Goal: Task Accomplishment & Management: Use online tool/utility

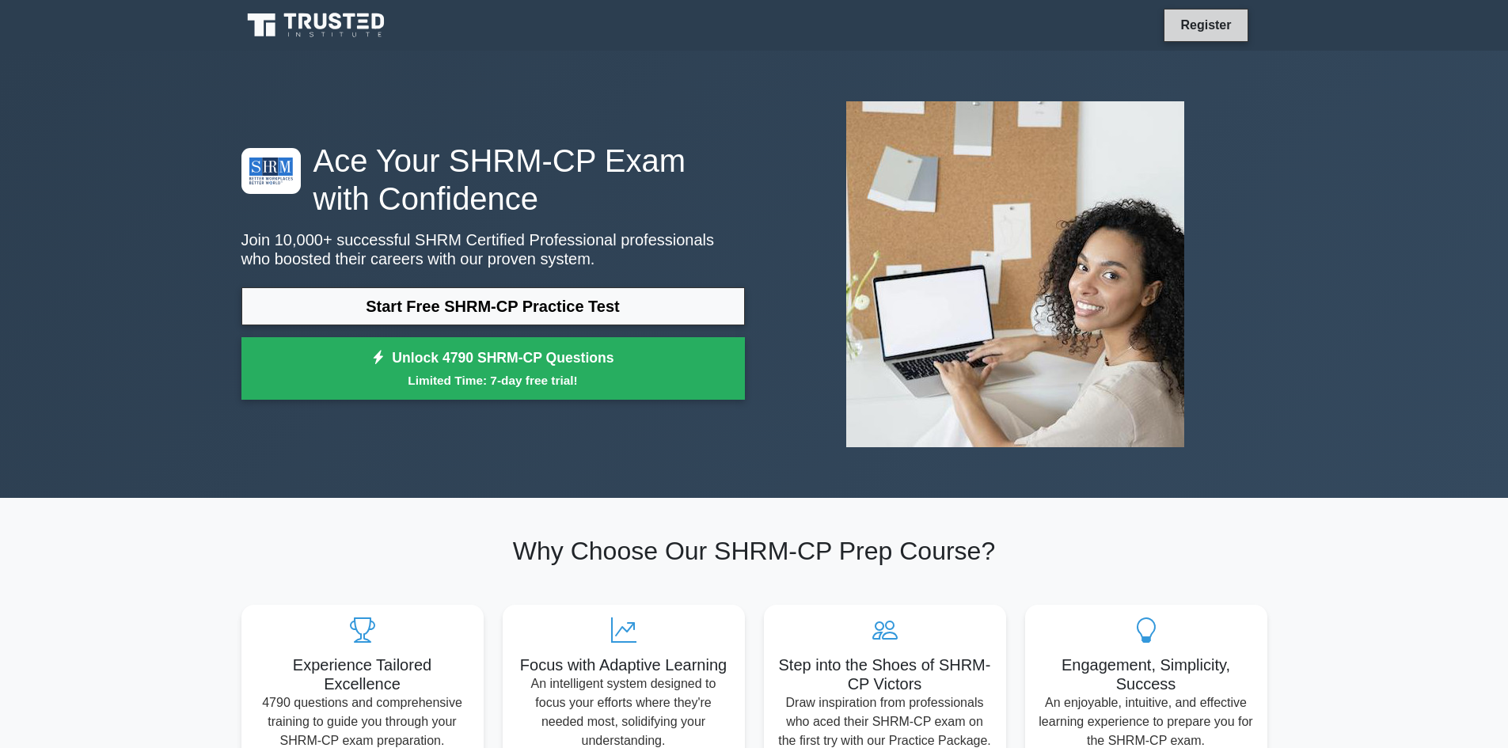
click at [1207, 21] on link "Register" at bounding box center [1206, 25] width 70 height 20
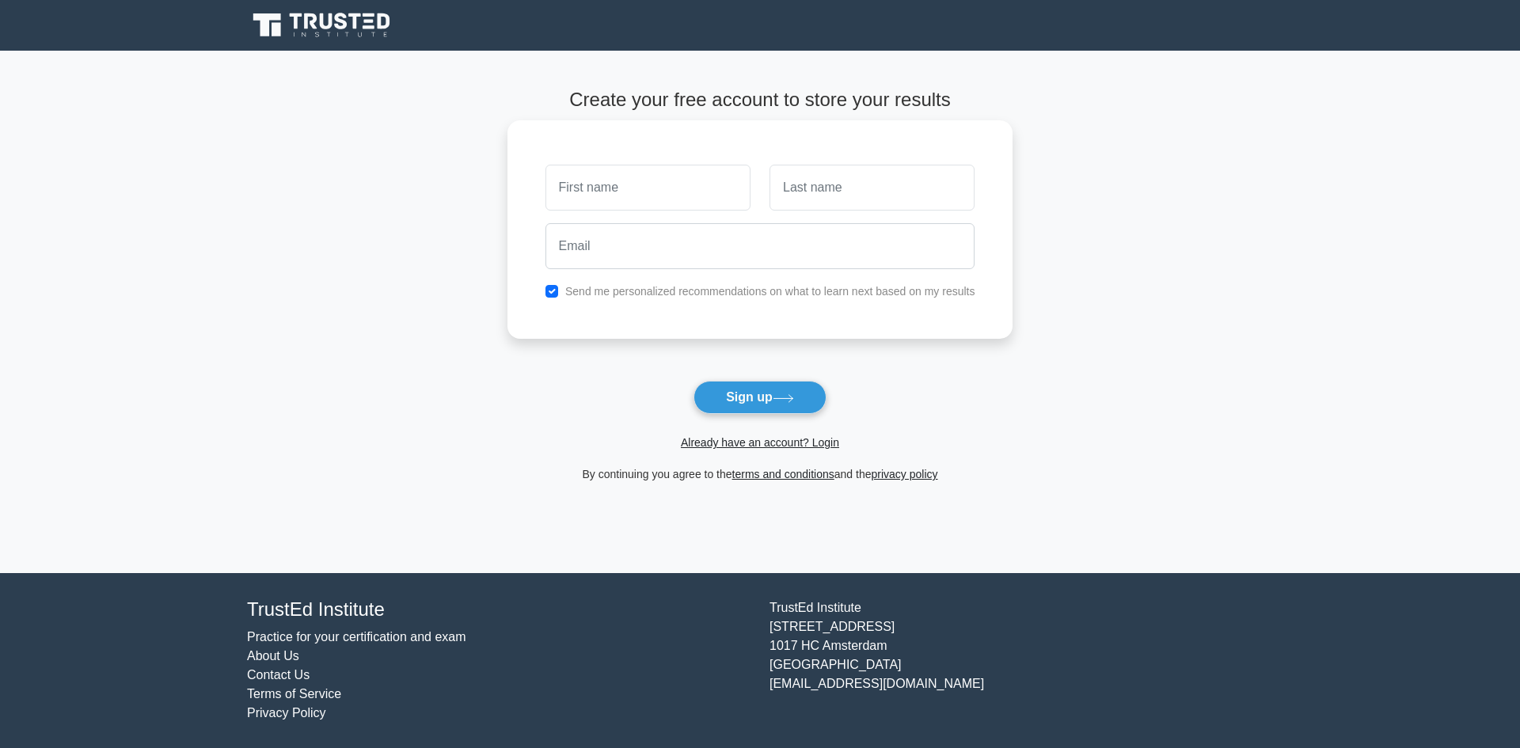
click at [655, 203] on input "text" at bounding box center [647, 188] width 205 height 46
click at [638, 193] on input "text" at bounding box center [647, 188] width 205 height 46
type input "[PERSON_NAME]"
type input "Sharmma"
type input "garima00333@gmail.com"
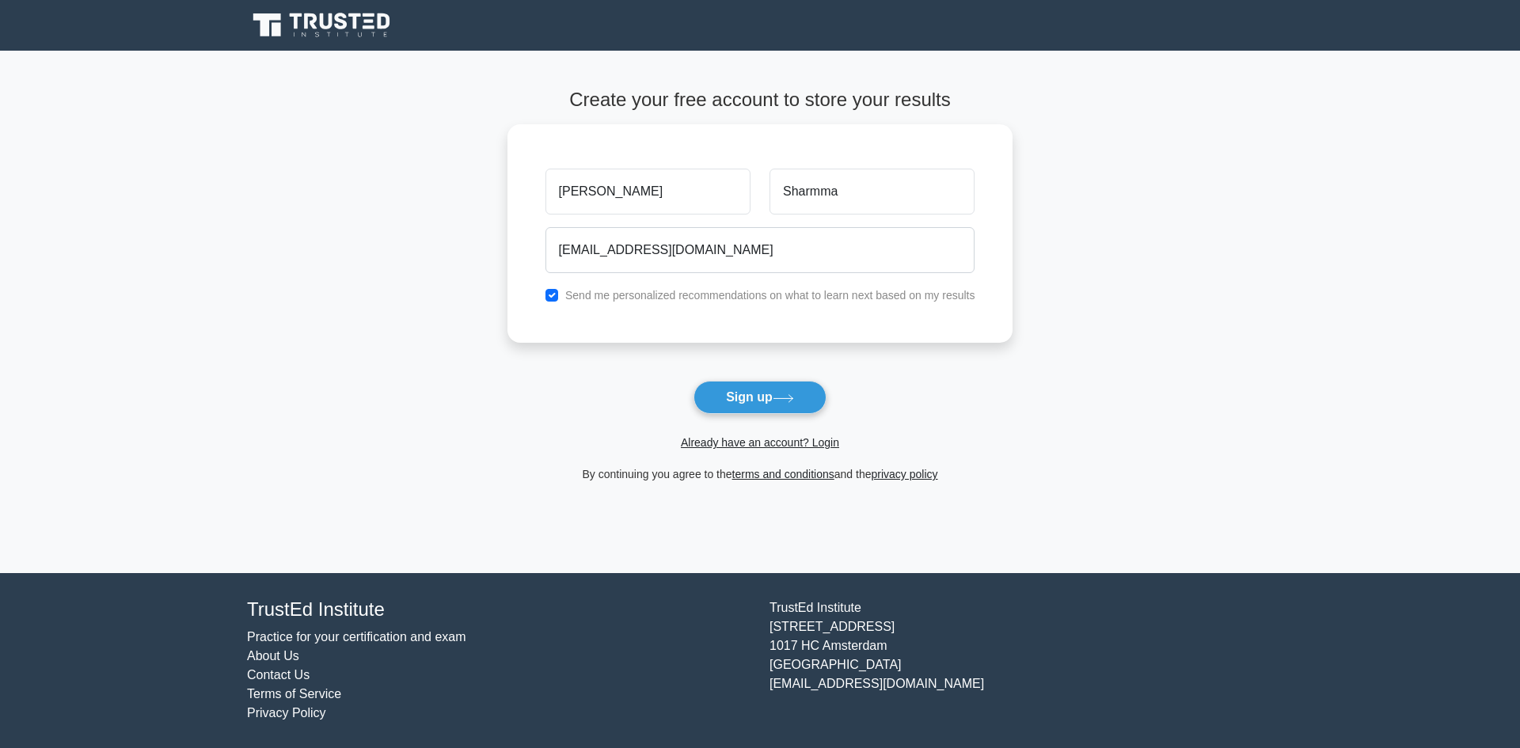
click at [758, 400] on button "Sign up" at bounding box center [759, 397] width 133 height 33
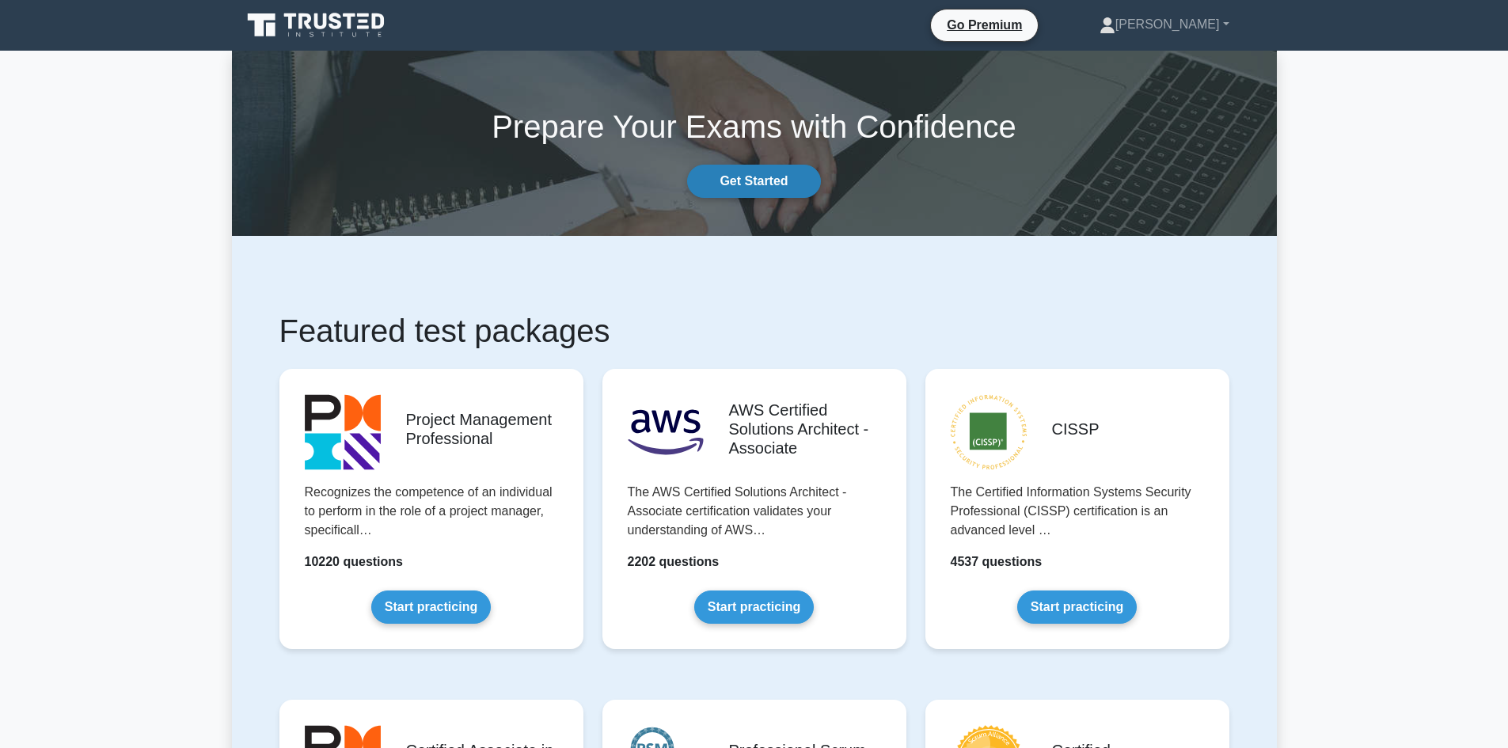
click at [759, 170] on link "Get Started" at bounding box center [753, 181] width 133 height 33
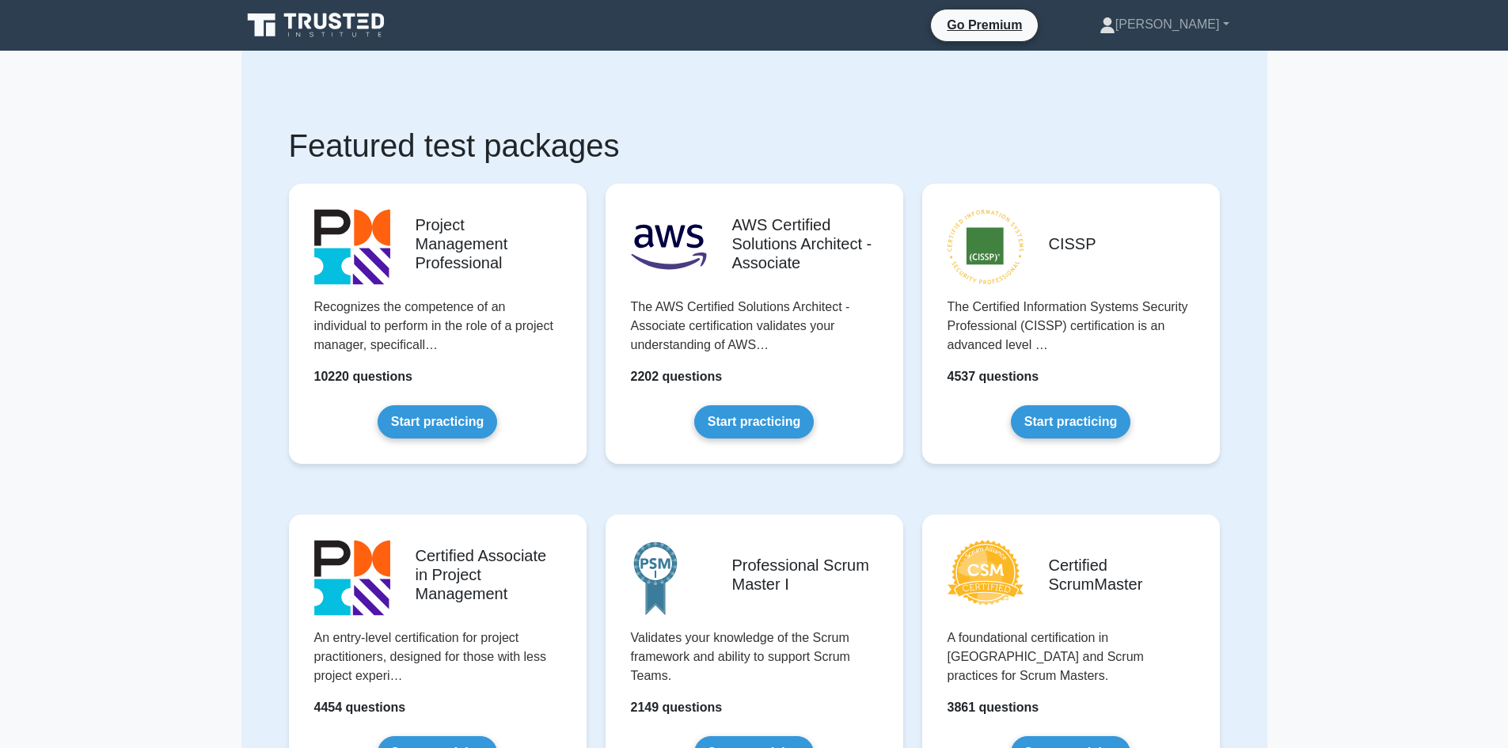
scroll to position [2514, 0]
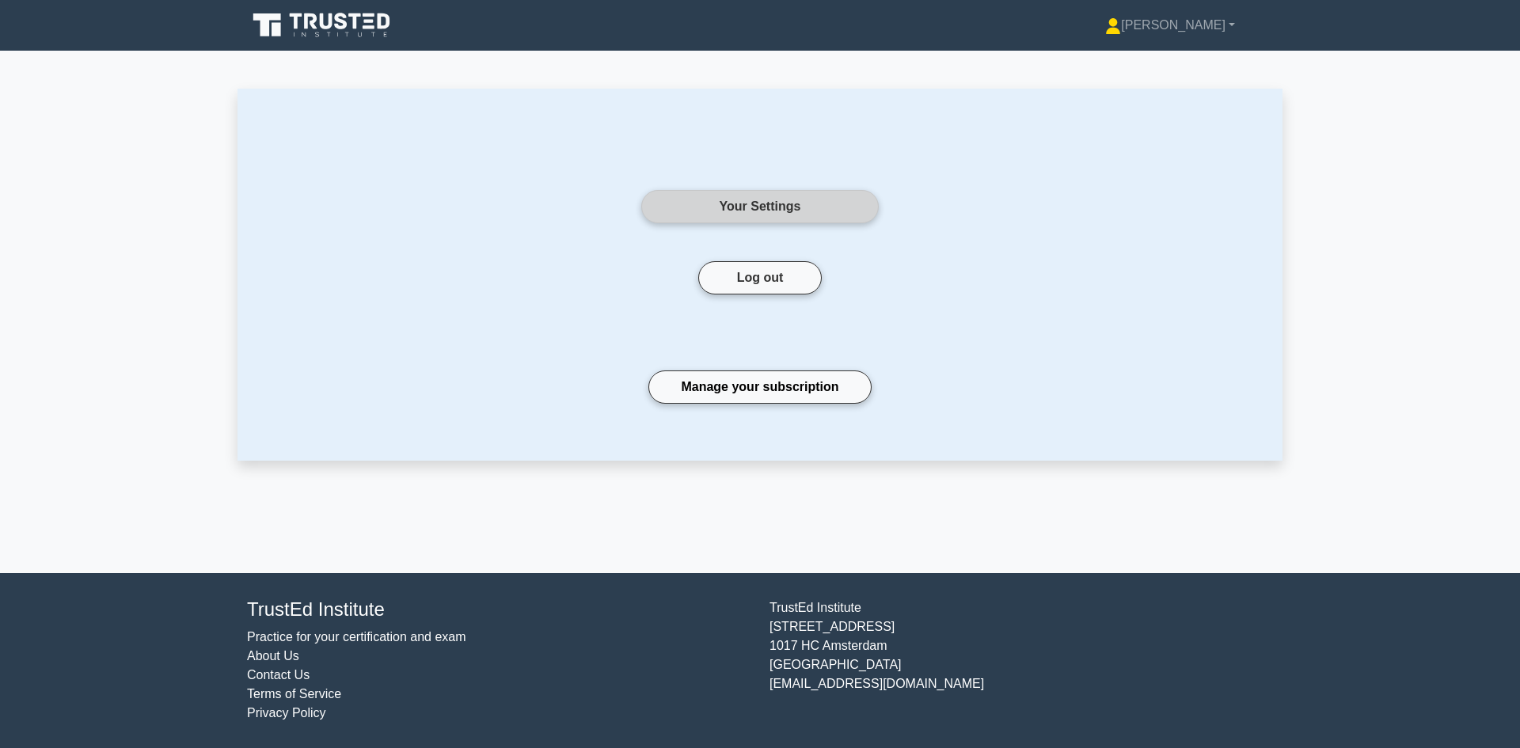
click at [787, 205] on link "Your Settings" at bounding box center [759, 206] width 237 height 33
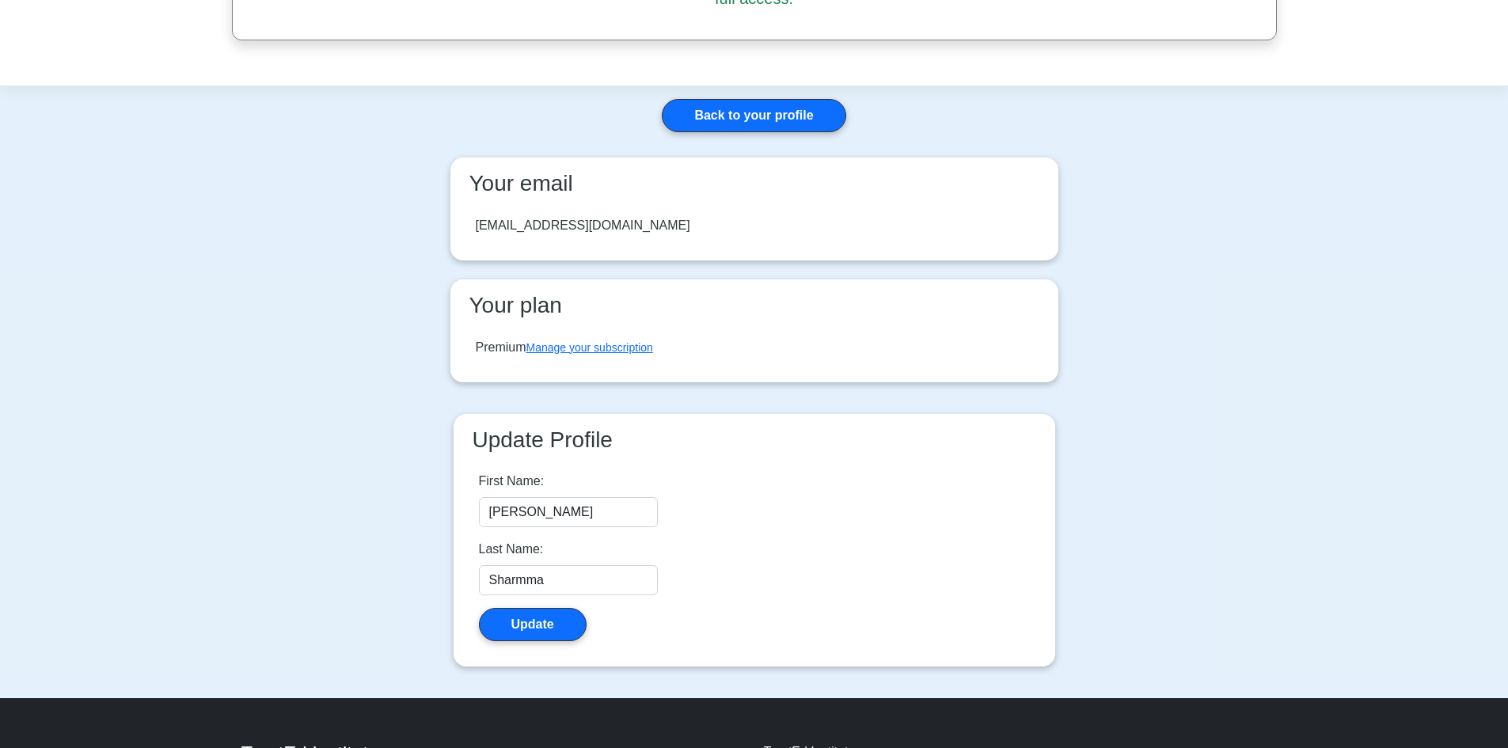
scroll to position [237, 0]
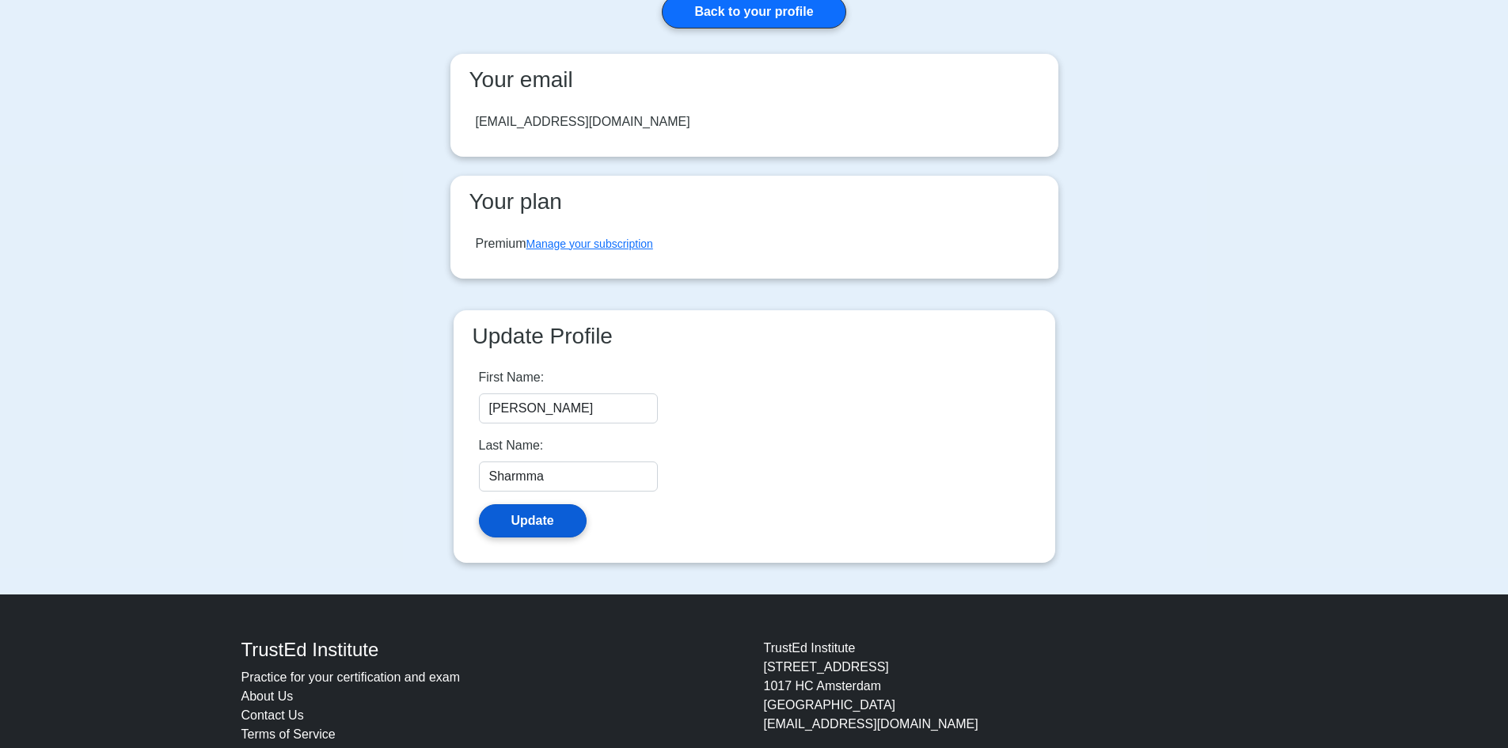
click at [530, 504] on button "Update" at bounding box center [533, 520] width 108 height 33
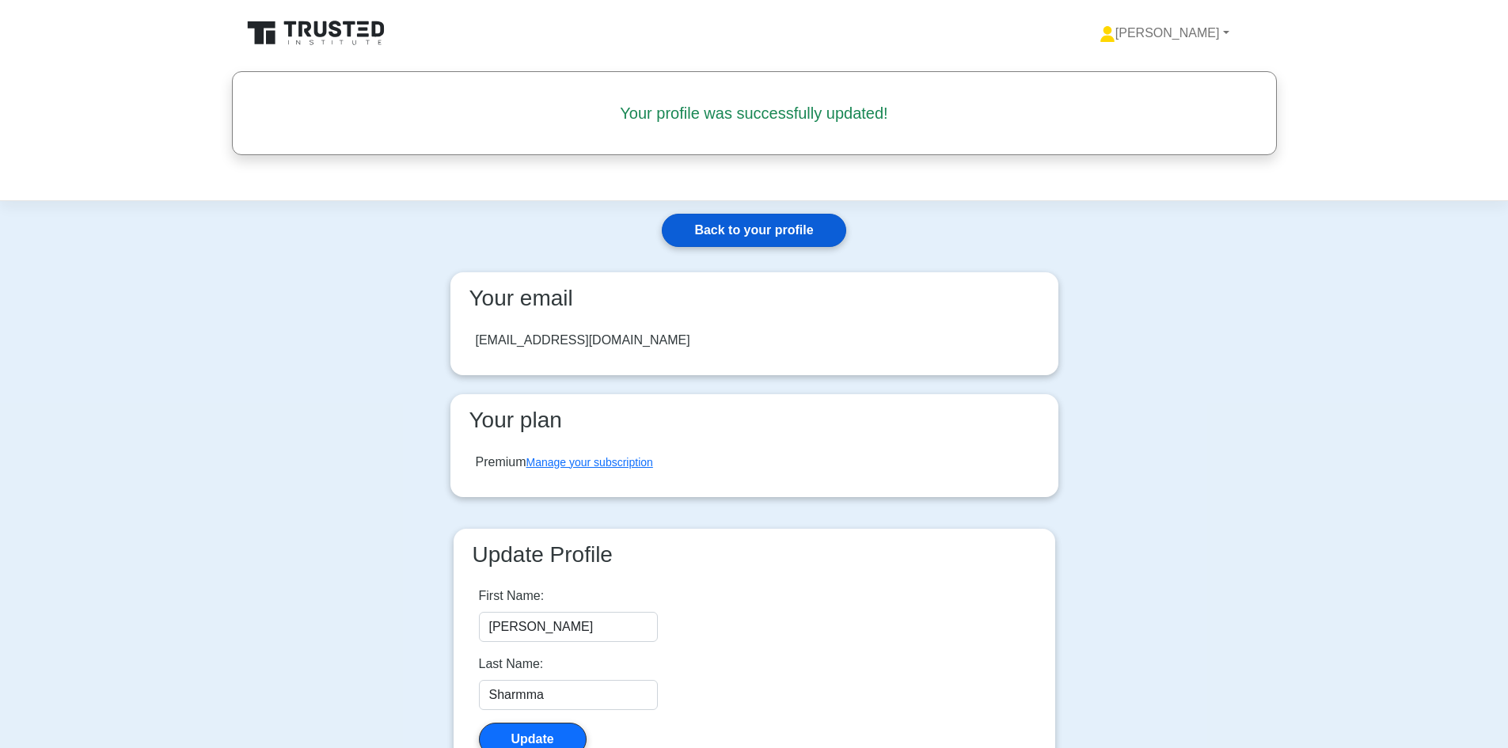
click at [796, 216] on link "Back to your profile" at bounding box center [754, 230] width 184 height 33
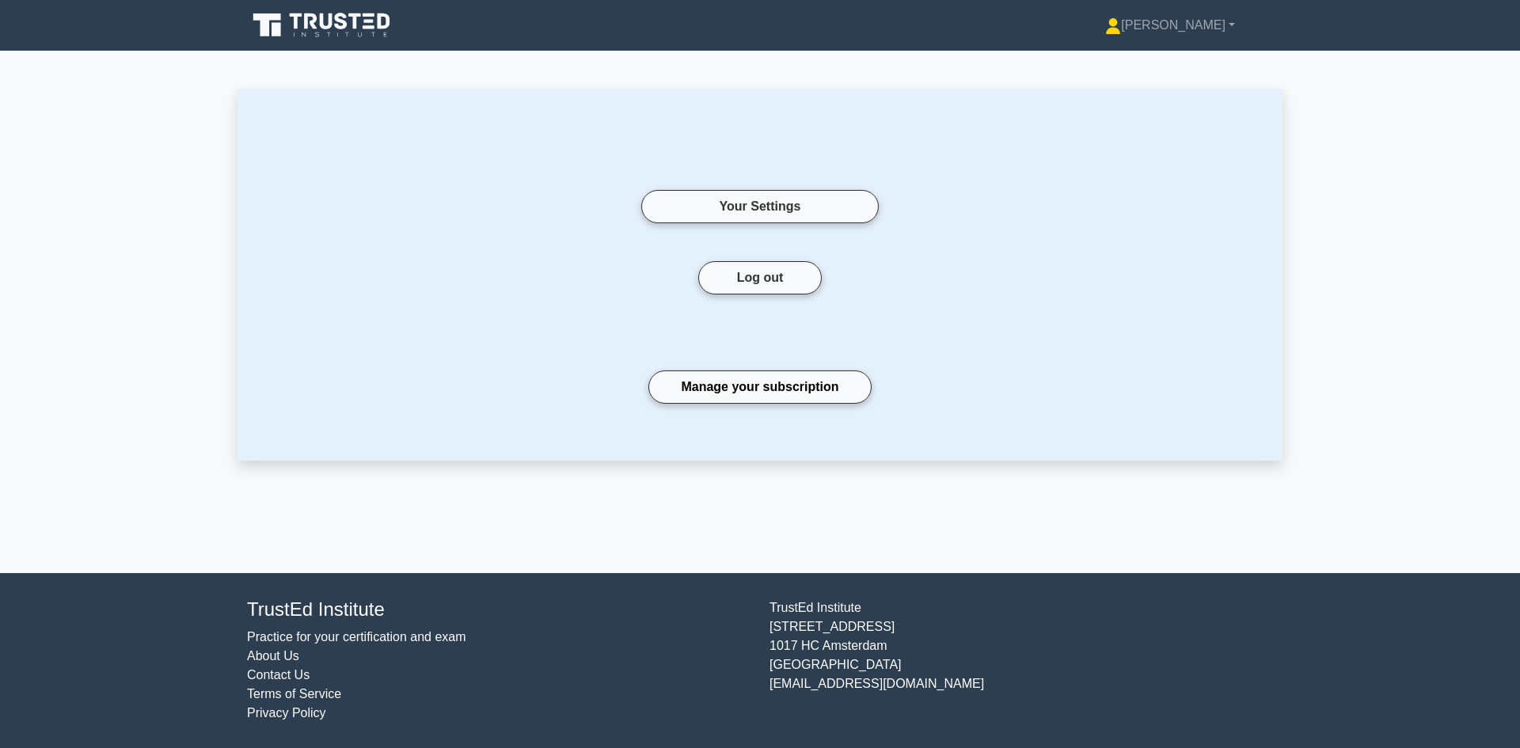
click at [324, 23] on icon at bounding box center [327, 21] width 13 height 16
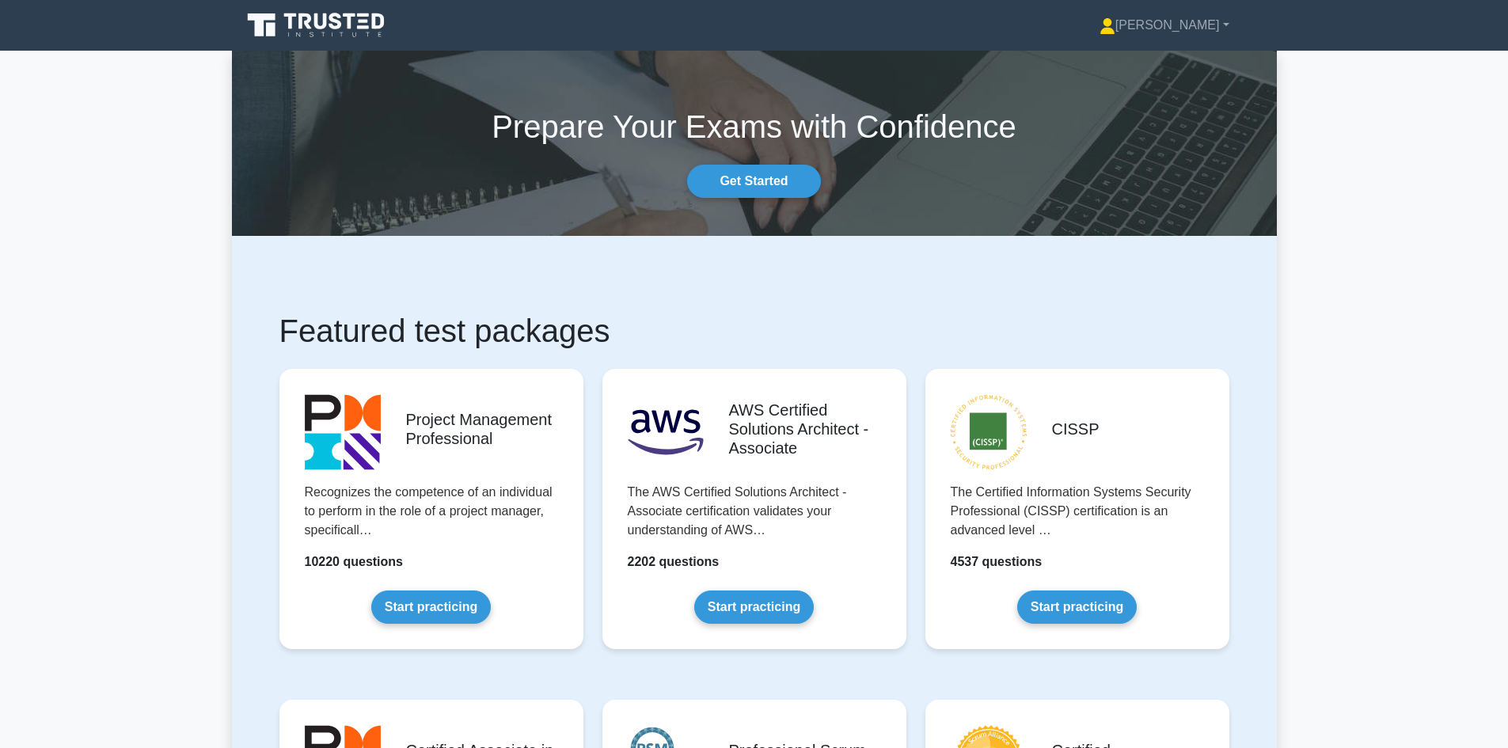
scroll to position [2693, 0]
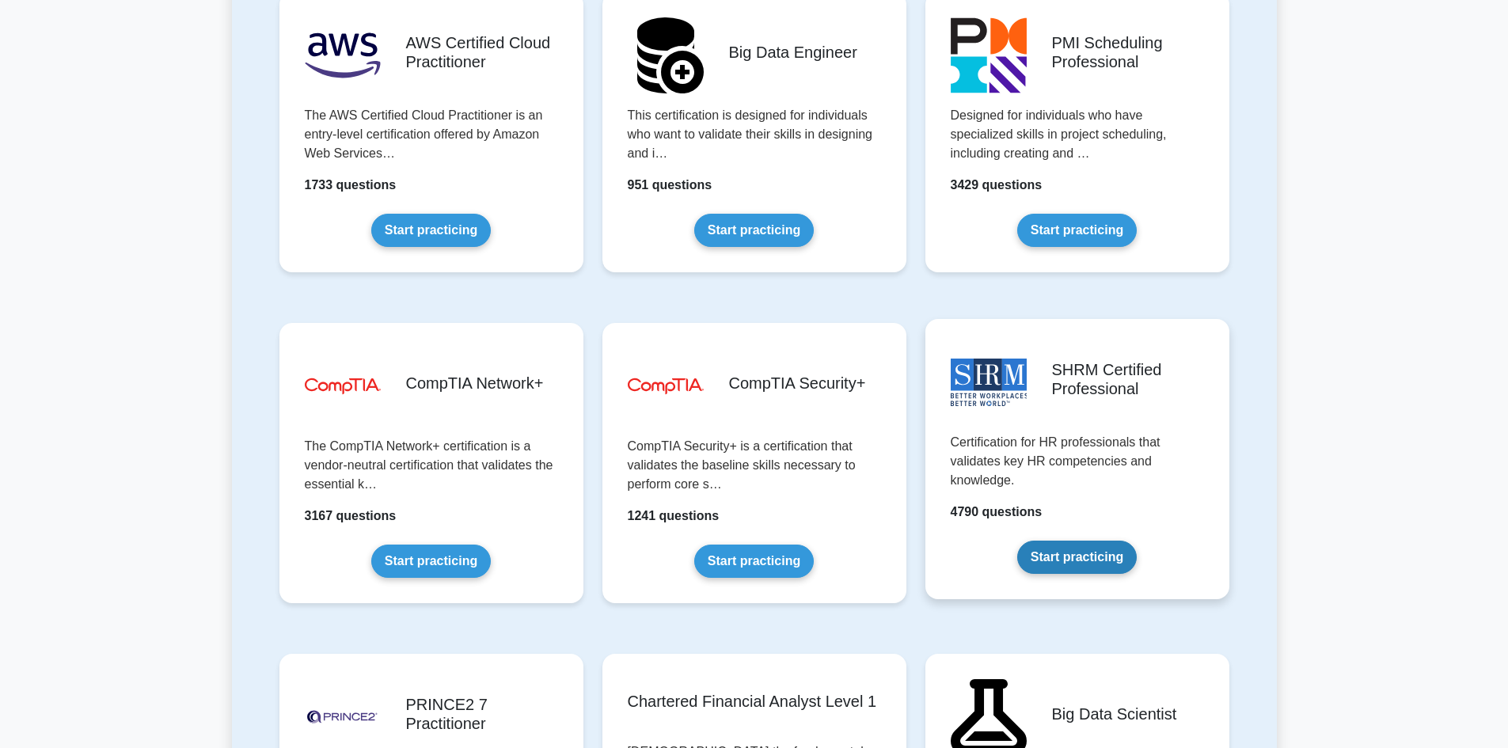
click at [1105, 541] on link "Start practicing" at bounding box center [1077, 557] width 120 height 33
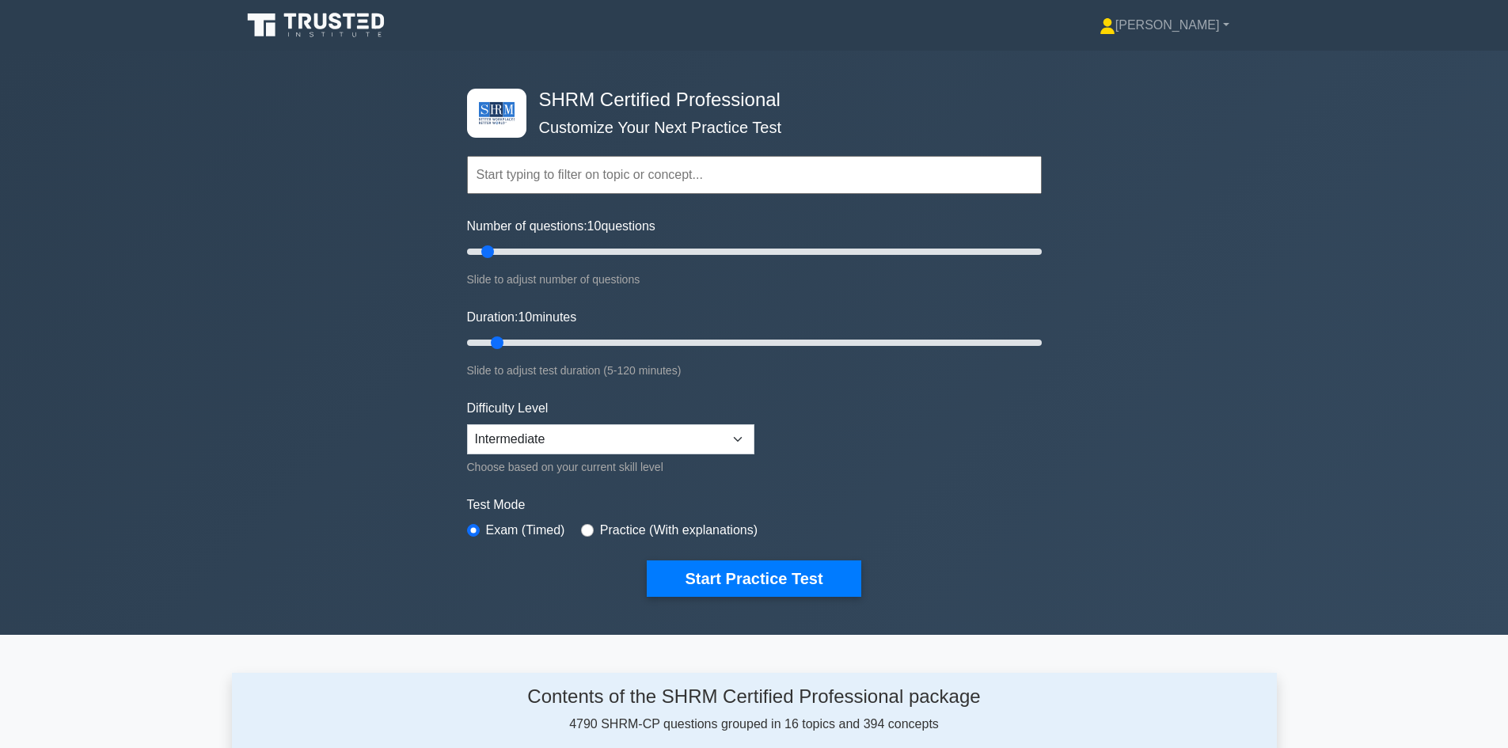
click at [537, 169] on input "text" at bounding box center [754, 175] width 575 height 38
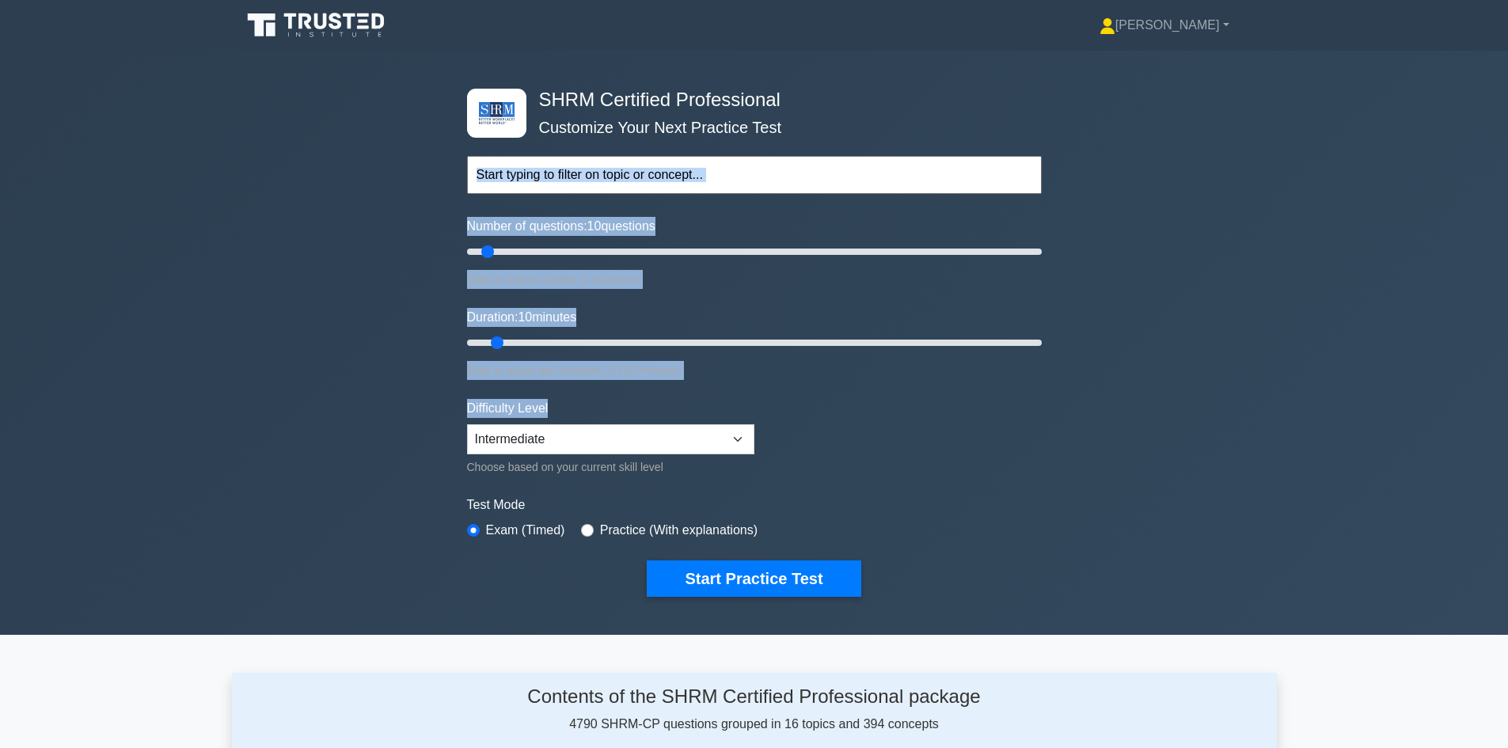
drag, startPoint x: 405, startPoint y: 74, endPoint x: 878, endPoint y: 446, distance: 601.4
click at [777, 433] on div "SHRM Certified Professional Customize Your Next Practice Test Topics Change Man…" at bounding box center [754, 343] width 1508 height 584
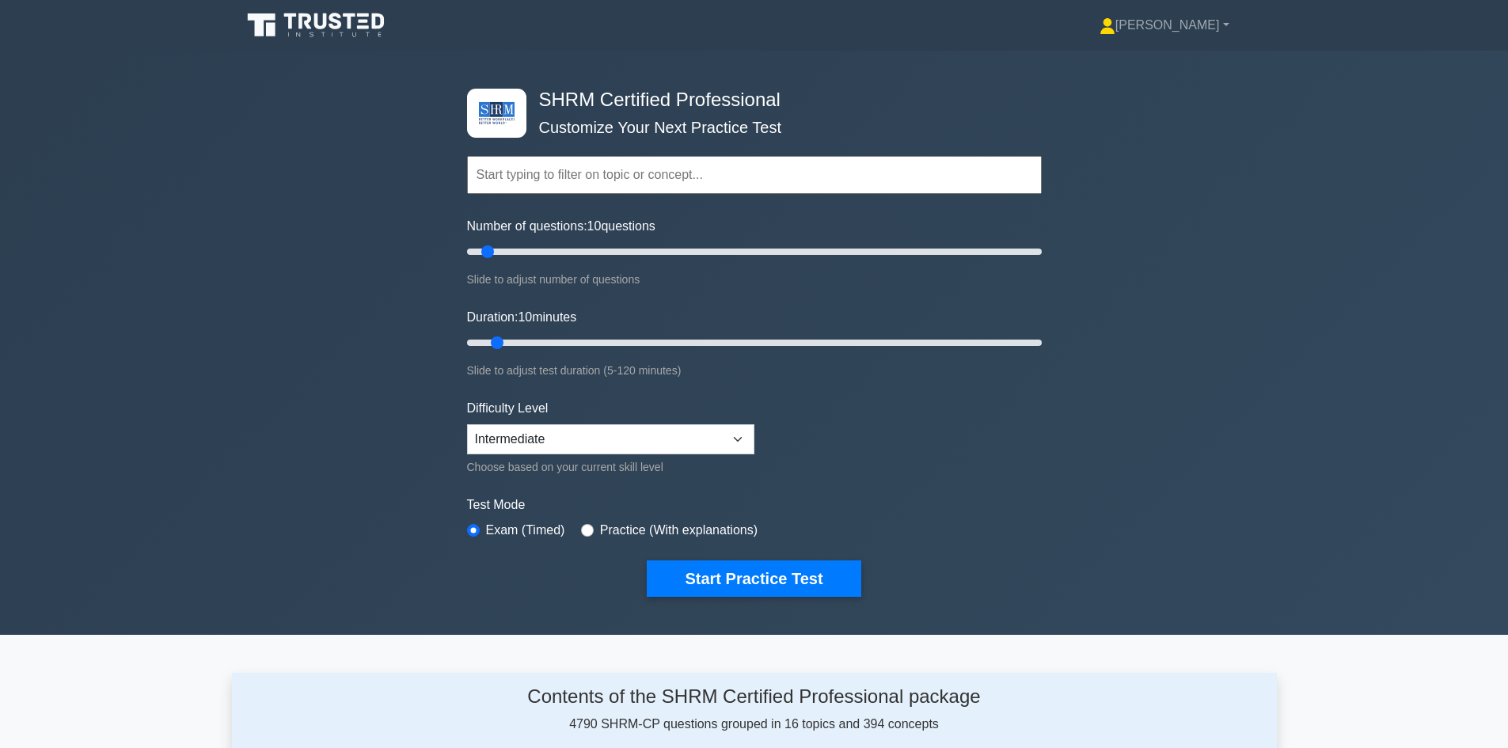
click at [880, 447] on form "Topics Change Management Compensation and Benefits Employee and Labor Relations…" at bounding box center [754, 352] width 575 height 489
drag, startPoint x: 674, startPoint y: 228, endPoint x: 436, endPoint y: 222, distance: 237.6
click at [436, 222] on div "SHRM Certified Professional Customize Your Next Practice Test Topics Change Man…" at bounding box center [754, 343] width 1508 height 584
click at [543, 95] on h4 "SHRM Certified Professional" at bounding box center [748, 100] width 431 height 23
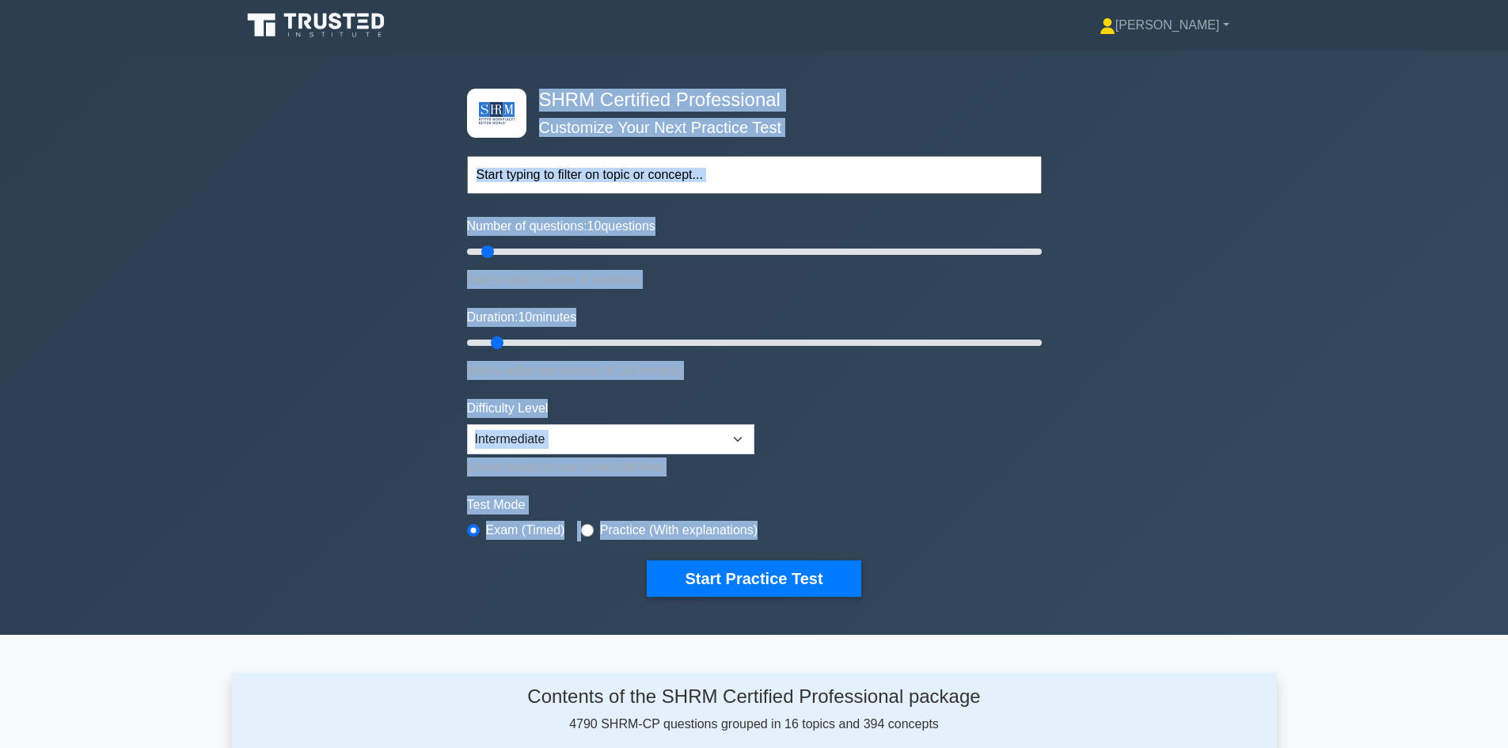
drag, startPoint x: 543, startPoint y: 96, endPoint x: 773, endPoint y: 527, distance: 488.7
click at [773, 527] on div "SHRM Certified Professional Customize Your Next Practice Test Topics Change Man…" at bounding box center [755, 343] width 594 height 584
copy div "SHRM Certified Professional Customize Your Next Practice Test Topics Change Man…"
click at [369, 224] on div "SHRM Certified Professional Customize Your Next Practice Test Topics Change Man…" at bounding box center [754, 343] width 1508 height 584
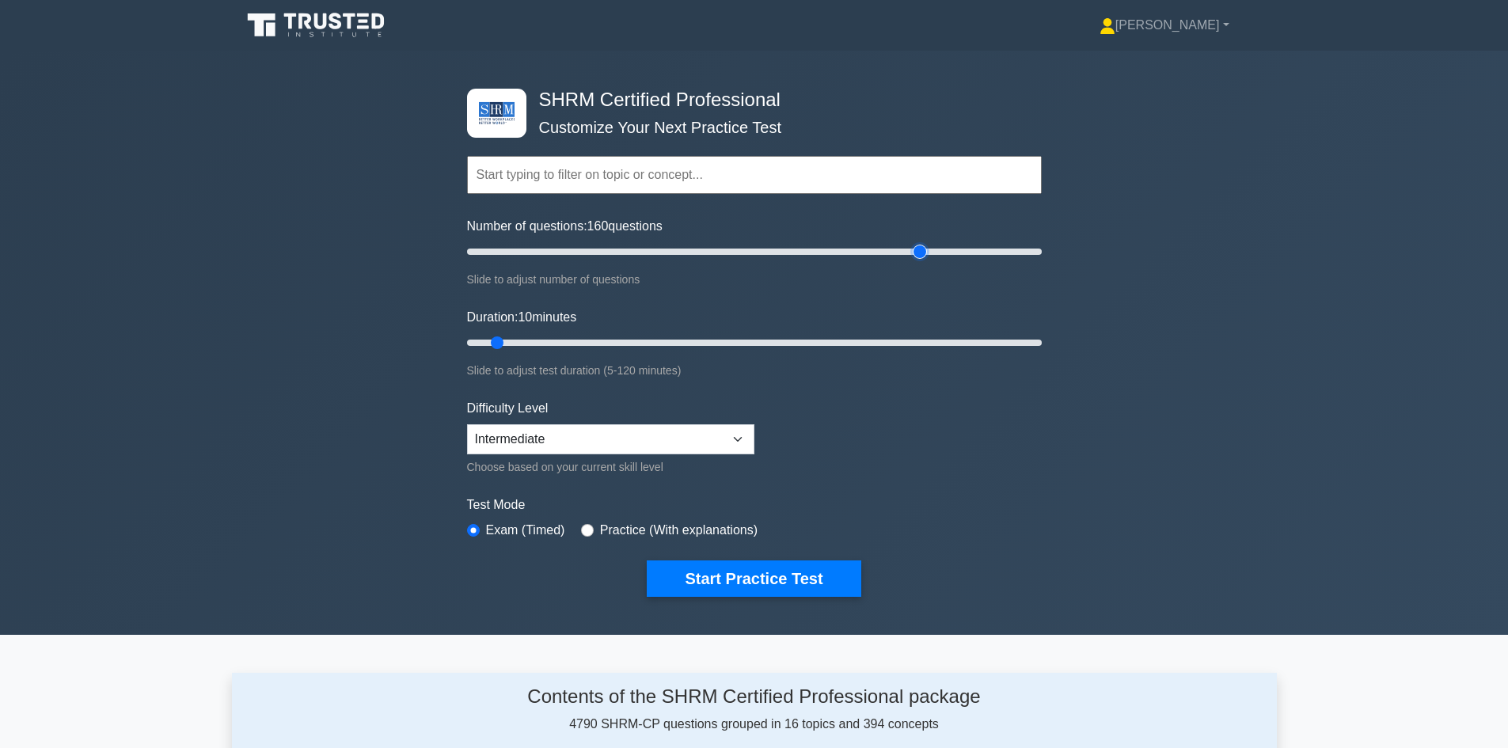
drag, startPoint x: 489, startPoint y: 254, endPoint x: 918, endPoint y: 250, distance: 429.1
type input "160"
click at [918, 250] on input "Number of questions: 160 questions" at bounding box center [754, 251] width 575 height 19
drag, startPoint x: 497, startPoint y: 343, endPoint x: 1074, endPoint y: 333, distance: 577.1
type input "120"
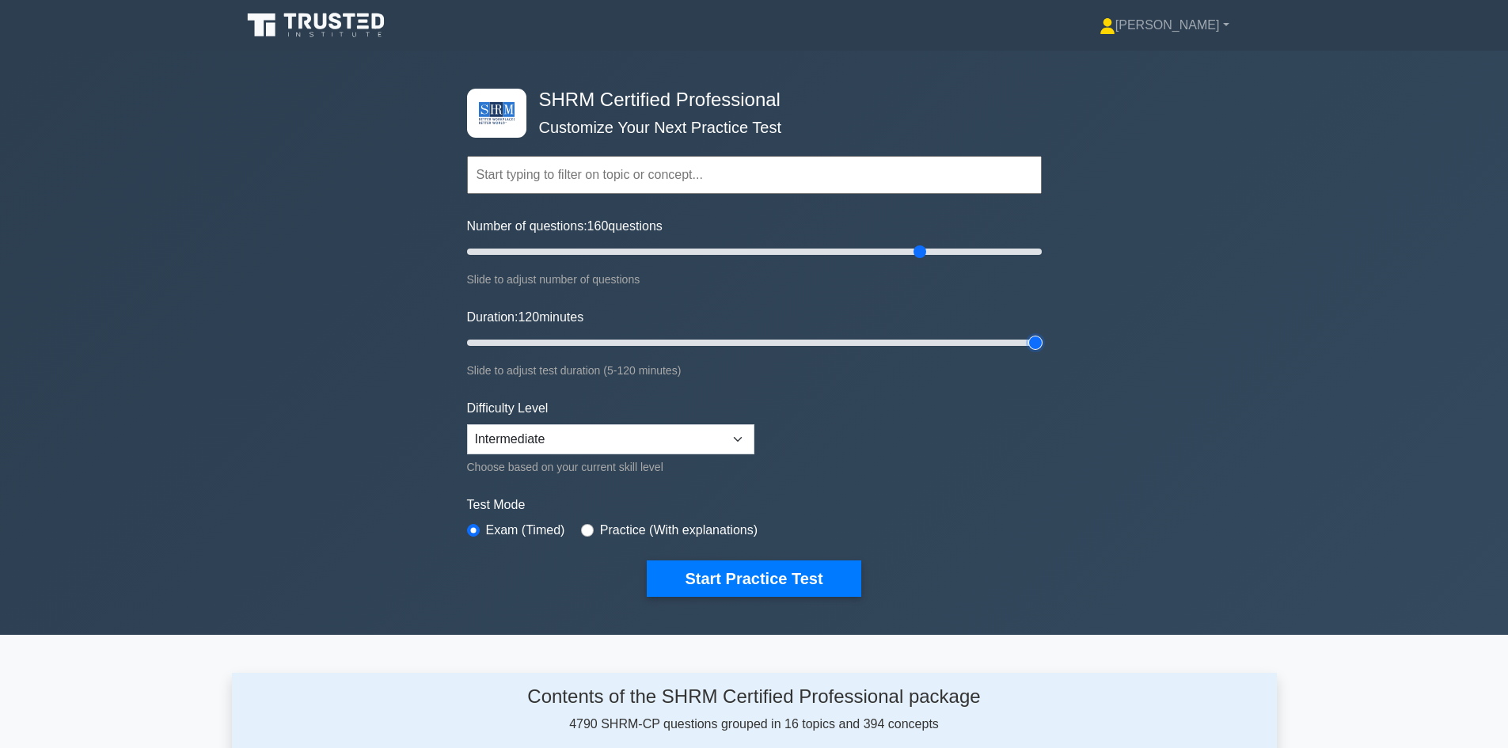
click at [1042, 333] on input "Duration: 120 minutes" at bounding box center [754, 342] width 575 height 19
